Goal: Navigation & Orientation: Locate item on page

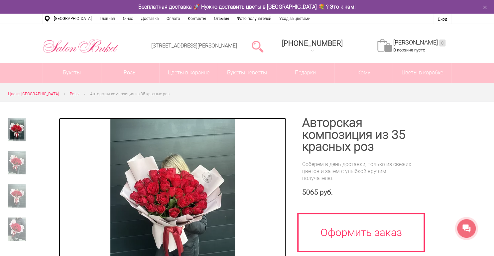
click at [216, 196] on img at bounding box center [172, 201] width 125 height 166
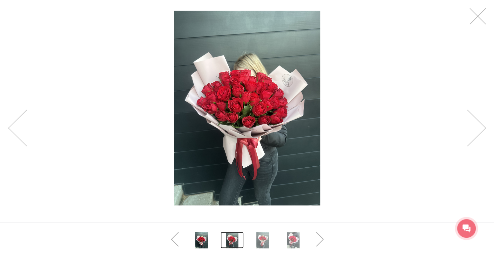
click at [231, 240] on link at bounding box center [231, 240] width 23 height 17
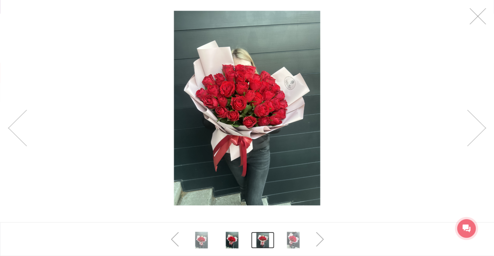
click at [258, 238] on link at bounding box center [262, 240] width 23 height 17
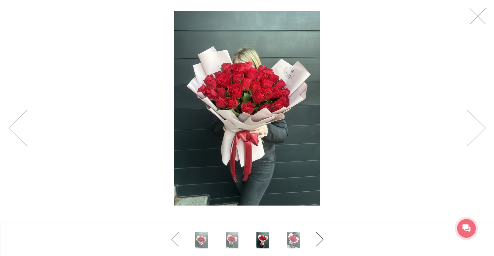
click at [312, 247] on link at bounding box center [320, 240] width 27 height 20
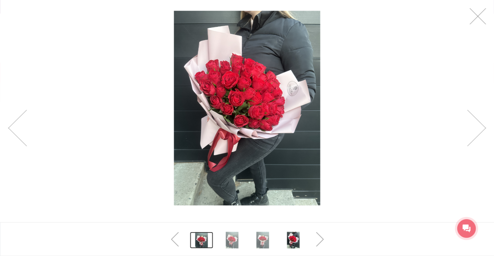
click at [201, 239] on link at bounding box center [201, 240] width 23 height 17
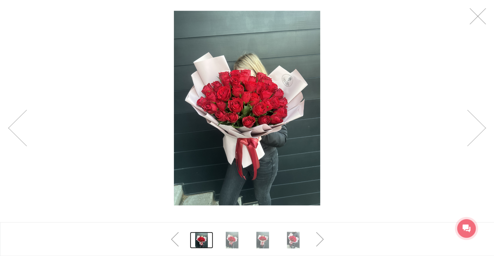
click at [137, 145] on div at bounding box center [247, 108] width 494 height 216
drag, startPoint x: 82, startPoint y: 148, endPoint x: 124, endPoint y: 177, distance: 50.4
click at [96, 163] on div at bounding box center [247, 108] width 494 height 216
click at [98, 166] on div at bounding box center [247, 108] width 494 height 216
click at [478, 20] on link at bounding box center [477, 16] width 17 height 17
